Goal: Task Accomplishment & Management: Use online tool/utility

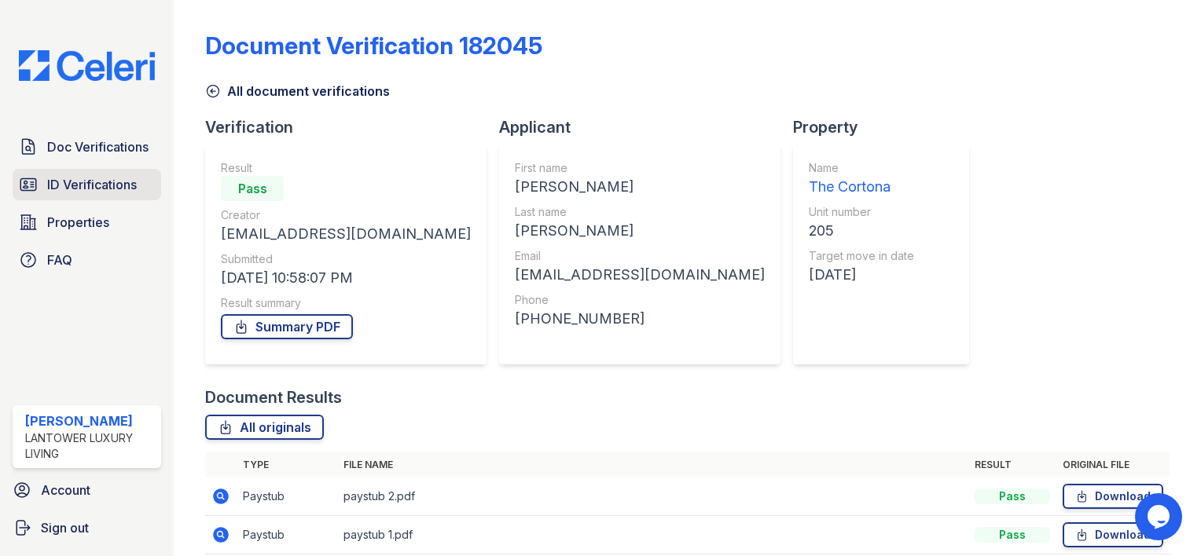
click at [107, 192] on span "ID Verifications" at bounding box center [92, 184] width 90 height 19
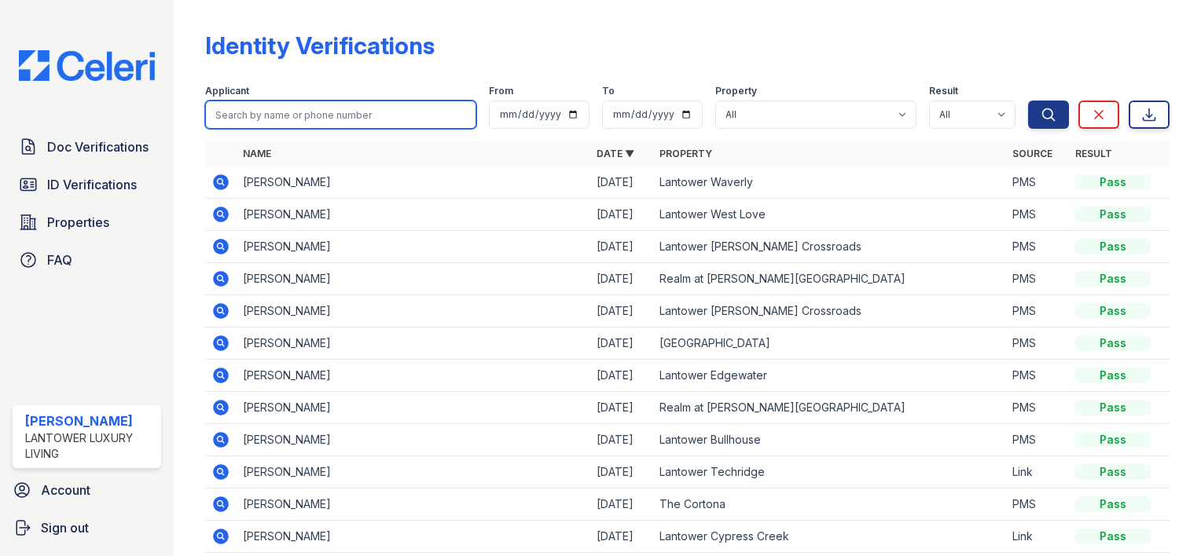
click at [272, 118] on input "search" at bounding box center [340, 115] width 271 height 28
type input "[PERSON_NAME]"
click at [1028, 101] on button "Search" at bounding box center [1048, 115] width 41 height 28
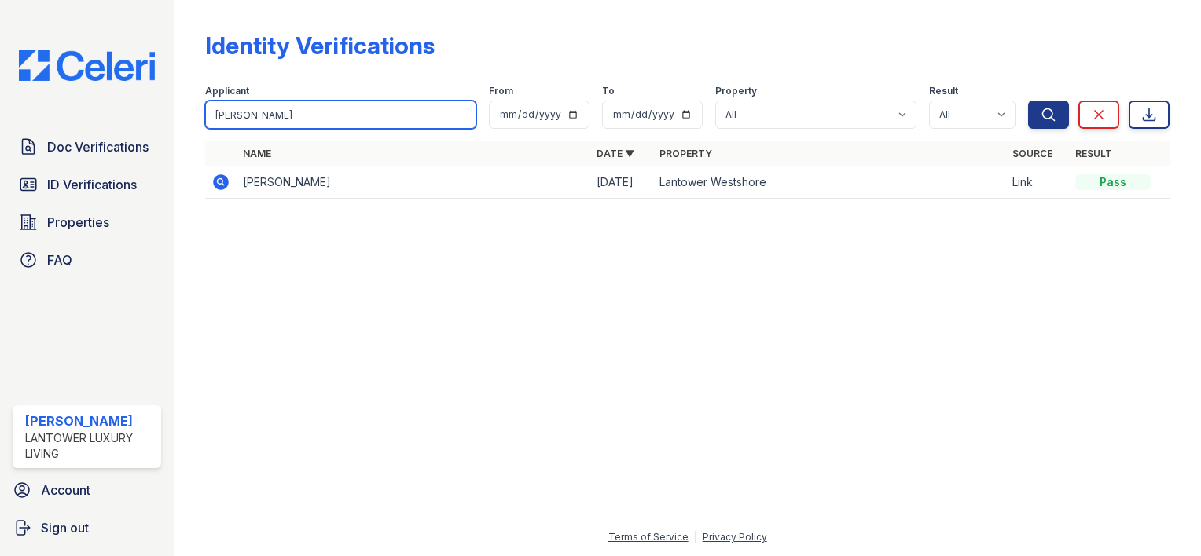
click at [253, 121] on input "[PERSON_NAME]" at bounding box center [340, 115] width 271 height 28
type input "jordan"
click at [1028, 101] on button "Search" at bounding box center [1048, 115] width 41 height 28
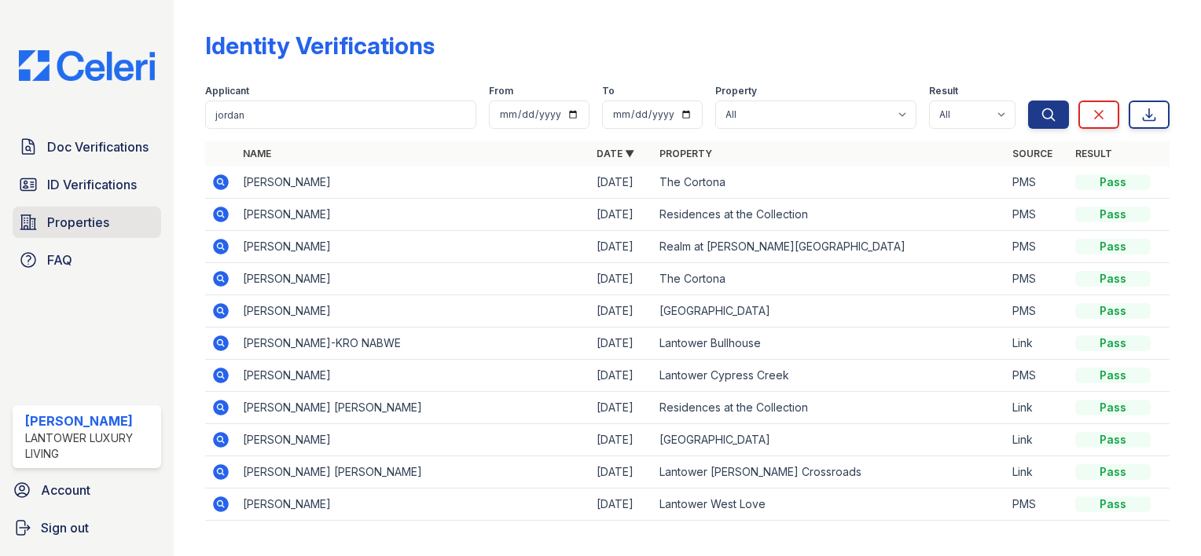
click at [115, 226] on link "Properties" at bounding box center [87, 222] width 148 height 31
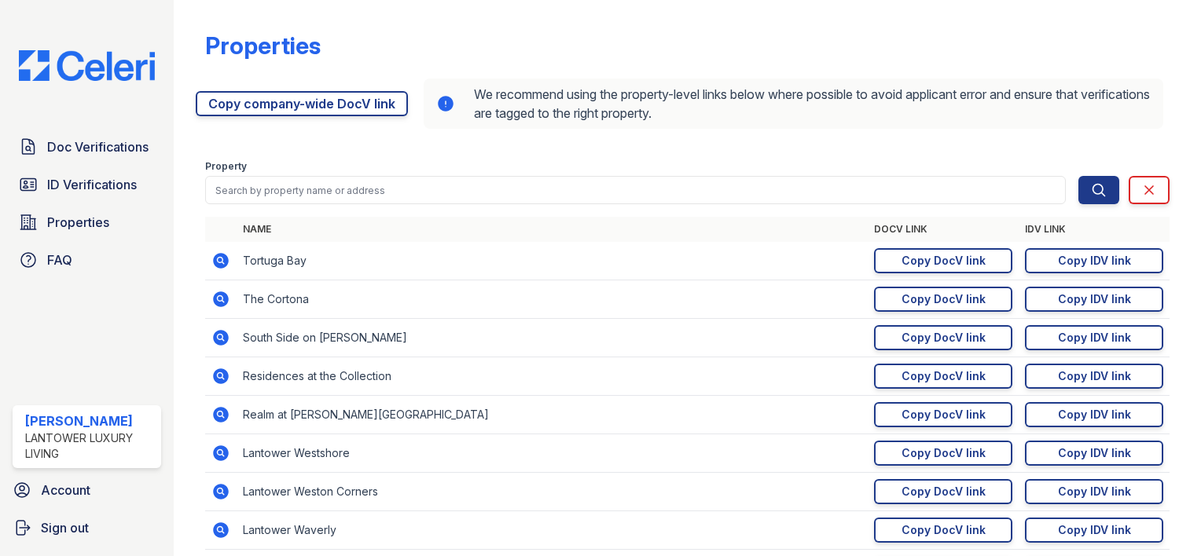
scroll to position [157, 0]
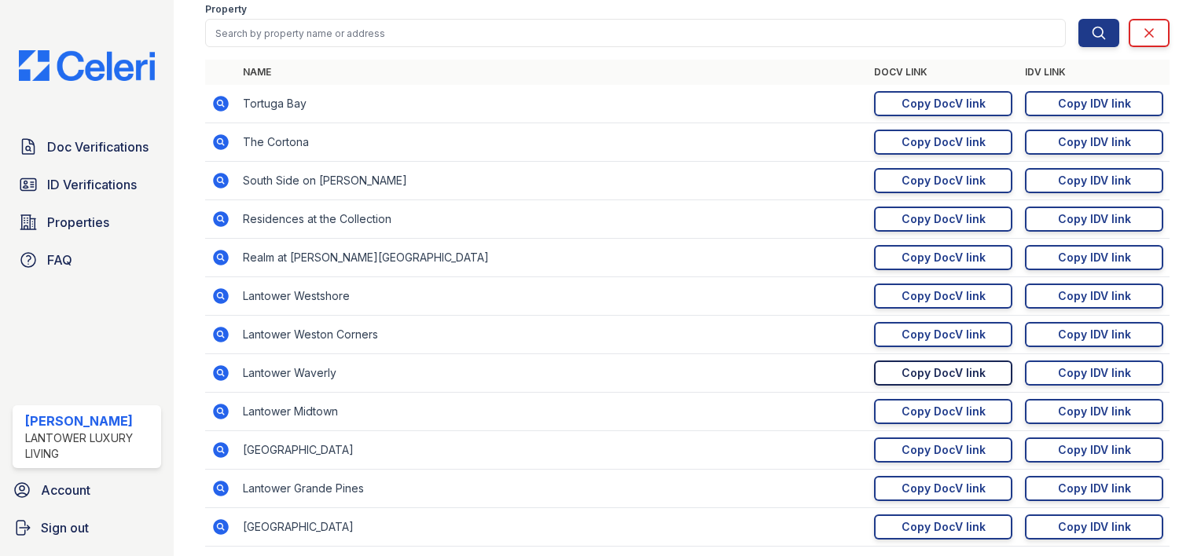
click at [946, 376] on div "Copy DocV link" at bounding box center [943, 373] width 84 height 16
click at [1091, 374] on div "Copy IDV link" at bounding box center [1094, 373] width 73 height 16
